Goal: Find specific page/section: Find specific page/section

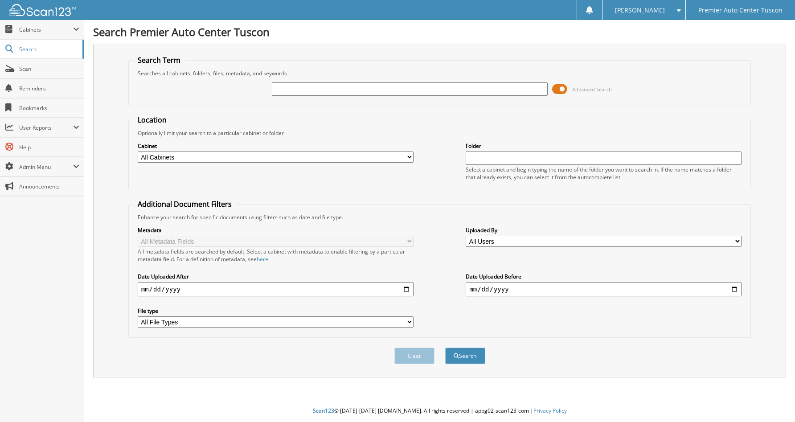
click at [452, 87] on input "text" at bounding box center [410, 88] width 276 height 13
click at [317, 92] on input "42613" at bounding box center [410, 88] width 276 height 13
type input "42162"
click at [445, 348] on button "Search" at bounding box center [465, 356] width 40 height 16
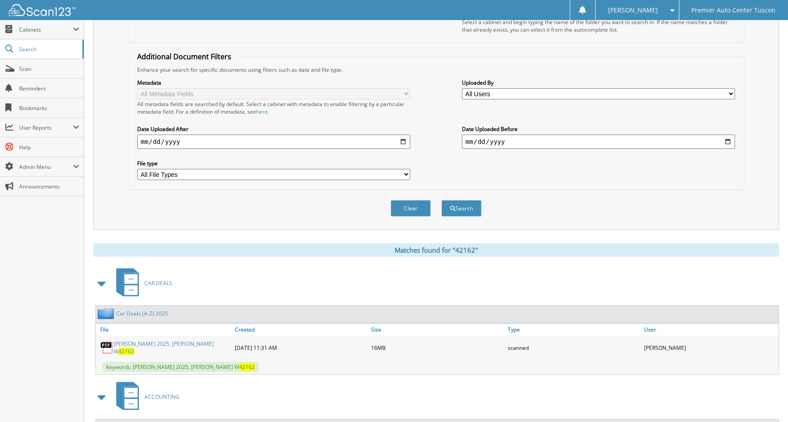
scroll to position [178, 0]
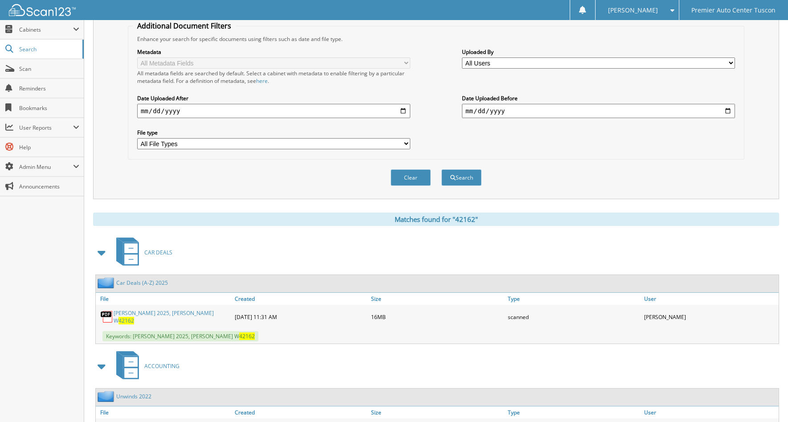
click at [138, 281] on link "Car Deals (A-Z) 2025" at bounding box center [142, 283] width 52 height 8
